Goal: Task Accomplishment & Management: Use online tool/utility

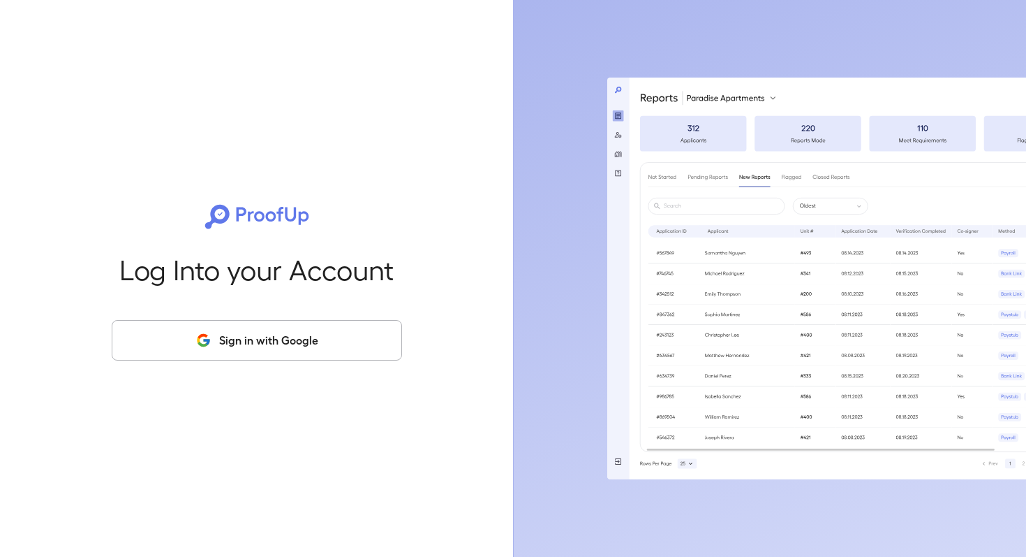
click at [259, 334] on button "Sign in with Google" at bounding box center [257, 340] width 290 height 40
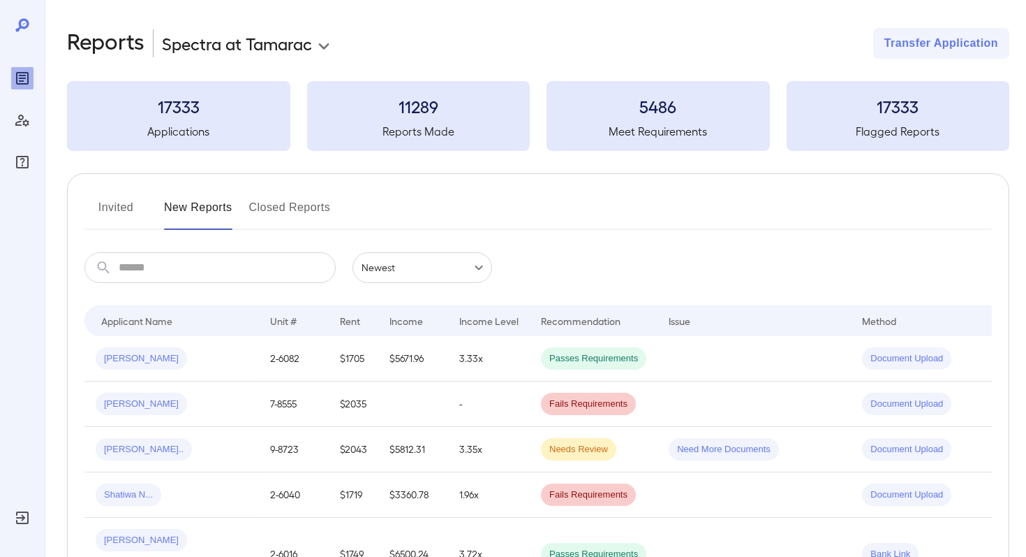
click at [215, 49] on body "**********" at bounding box center [513, 278] width 1026 height 557
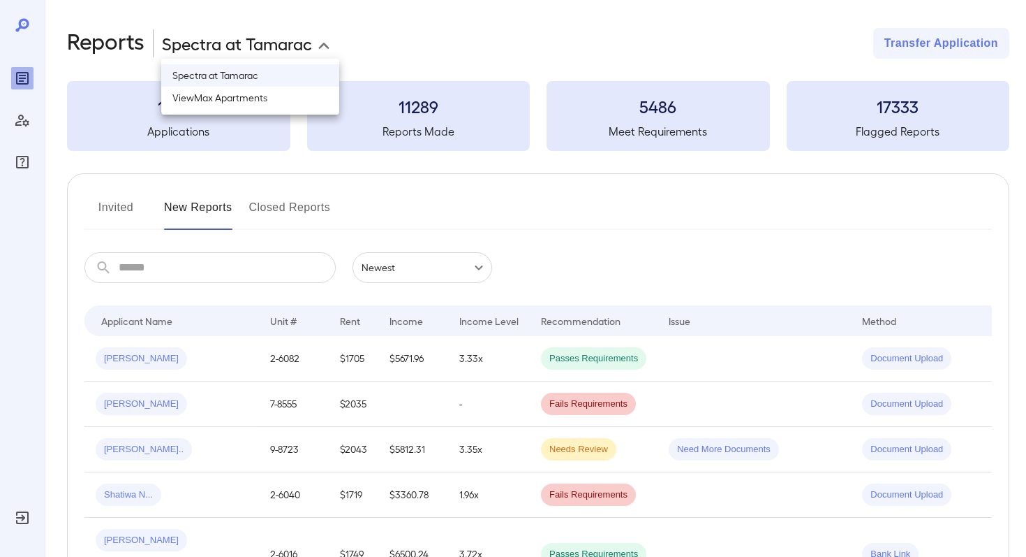
click at [221, 93] on li "ViewMax Apartments" at bounding box center [250, 98] width 178 height 22
type input "**********"
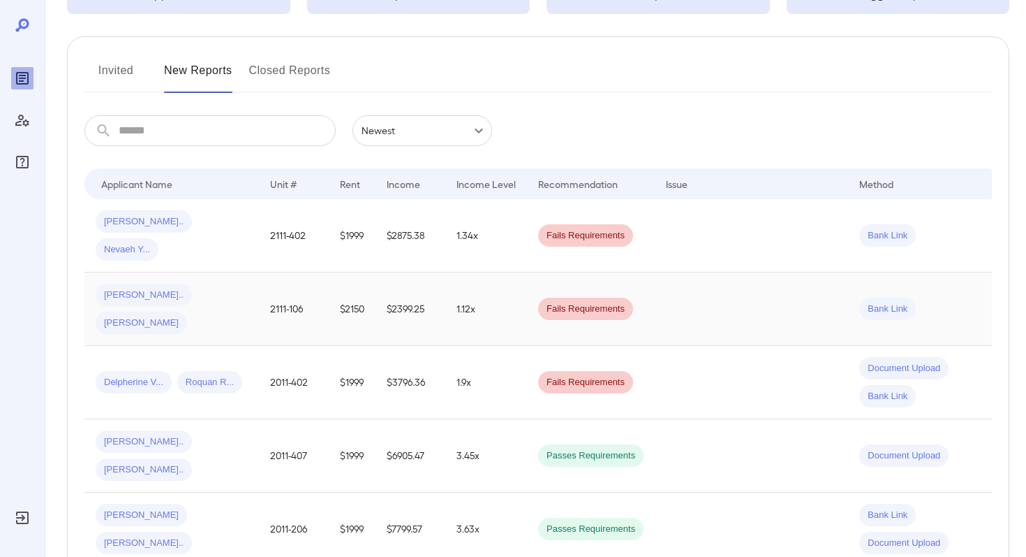
scroll to position [144, 0]
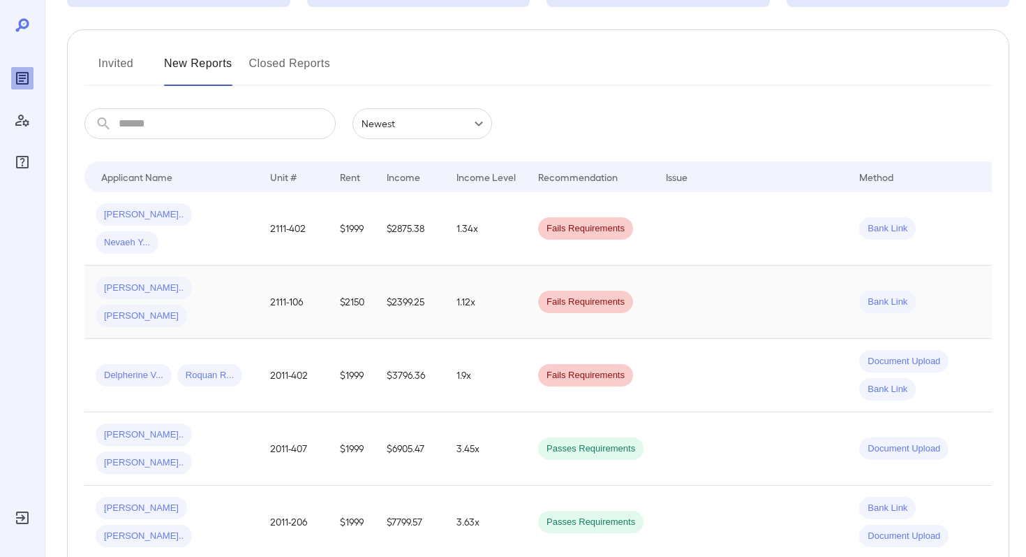
click at [233, 277] on div "[PERSON_NAME].. [PERSON_NAME]" at bounding box center [172, 302] width 152 height 50
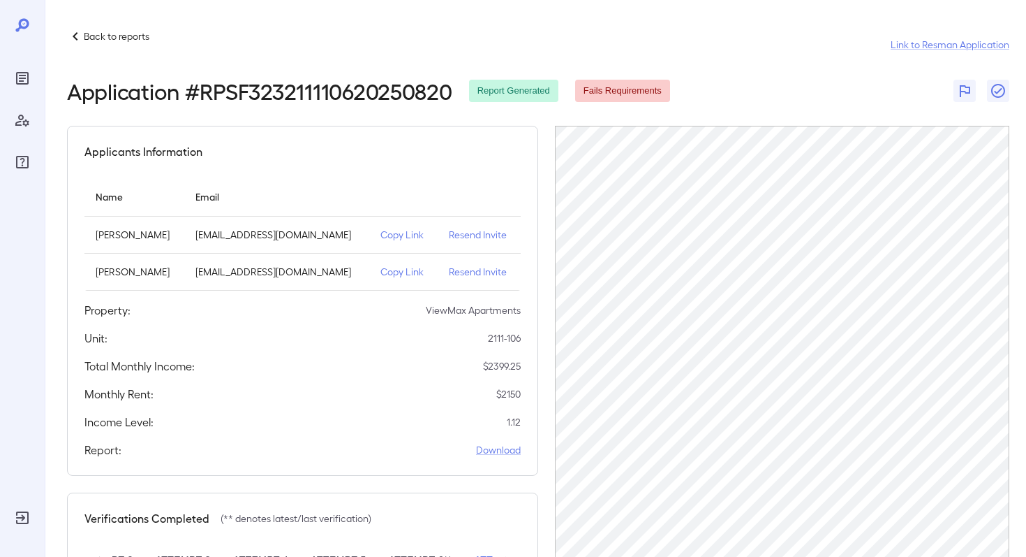
scroll to position [182, 0]
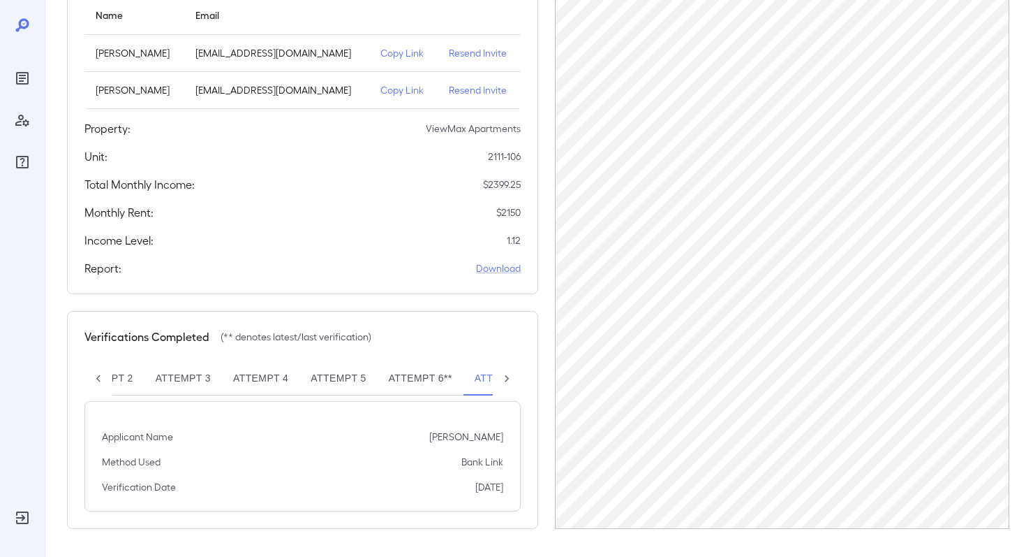
click at [505, 382] on icon at bounding box center [507, 378] width 14 height 14
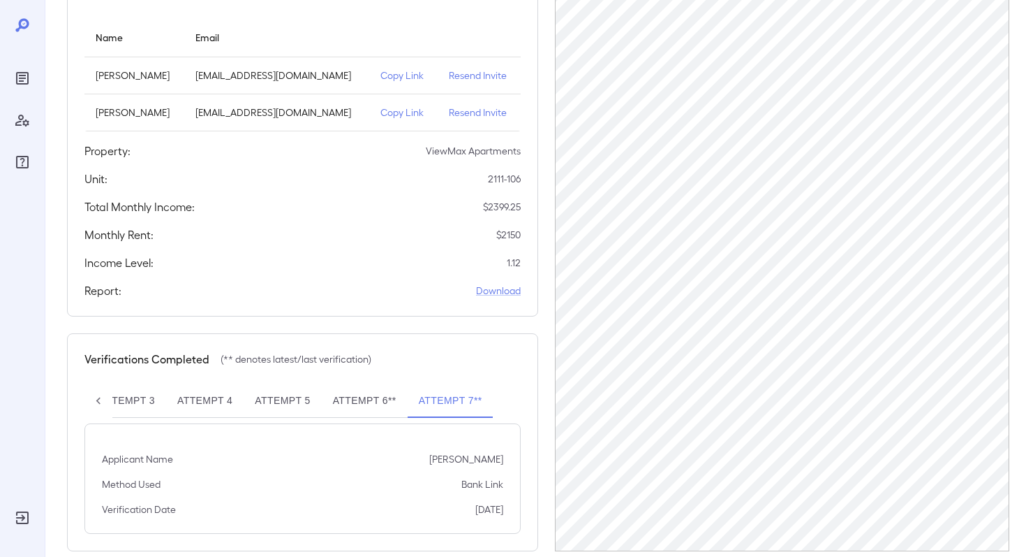
scroll to position [0, 0]
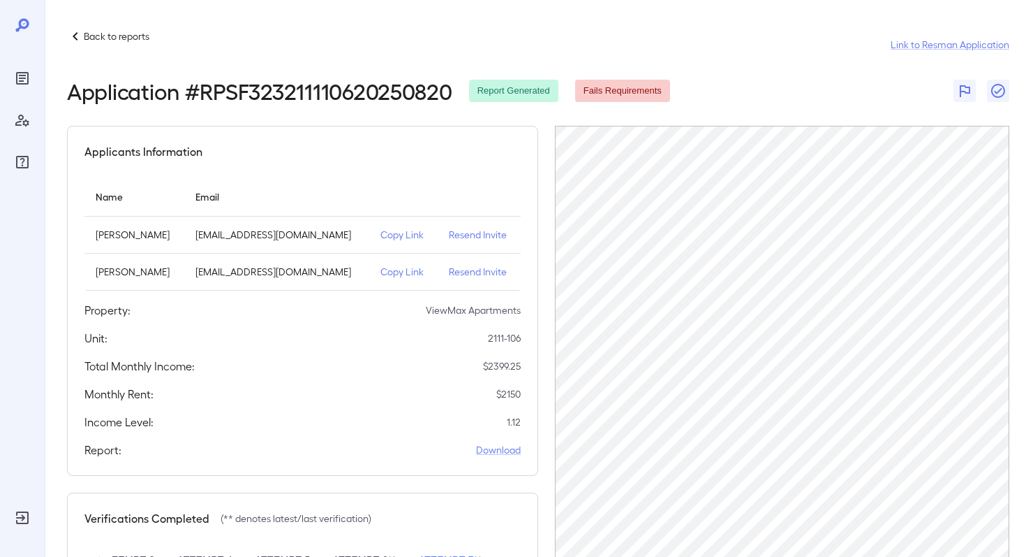
click at [98, 35] on p "Back to reports" at bounding box center [117, 36] width 66 height 14
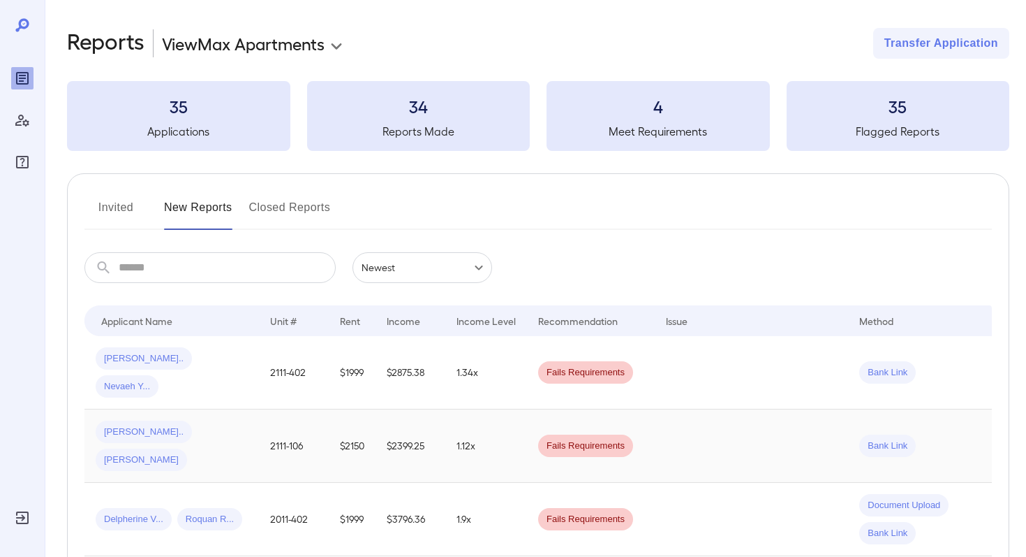
scroll to position [0, 41]
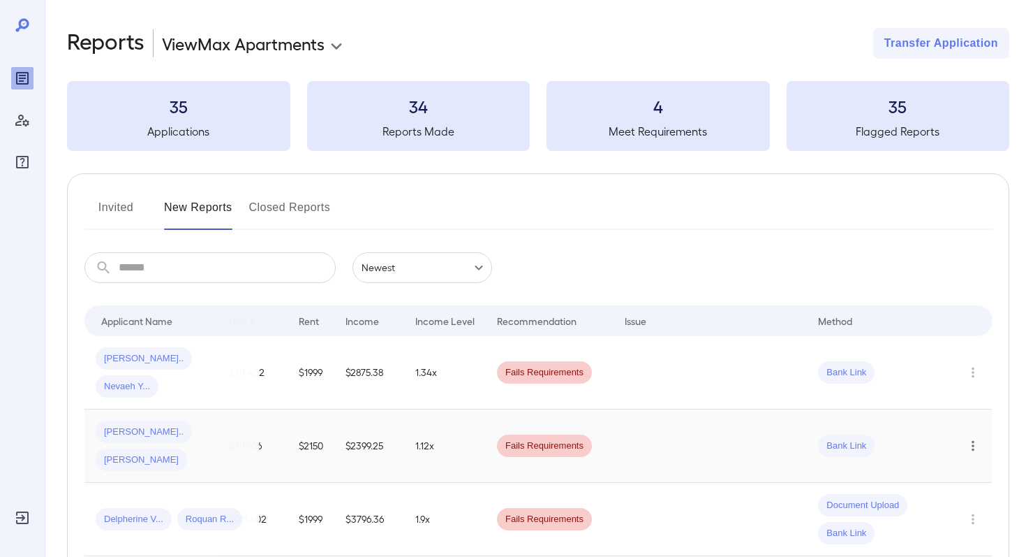
click at [976, 437] on icon "Row Actions" at bounding box center [973, 445] width 15 height 17
click at [962, 451] on li "View Report" at bounding box center [960, 454] width 110 height 22
